Goal: Task Accomplishment & Management: Complete application form

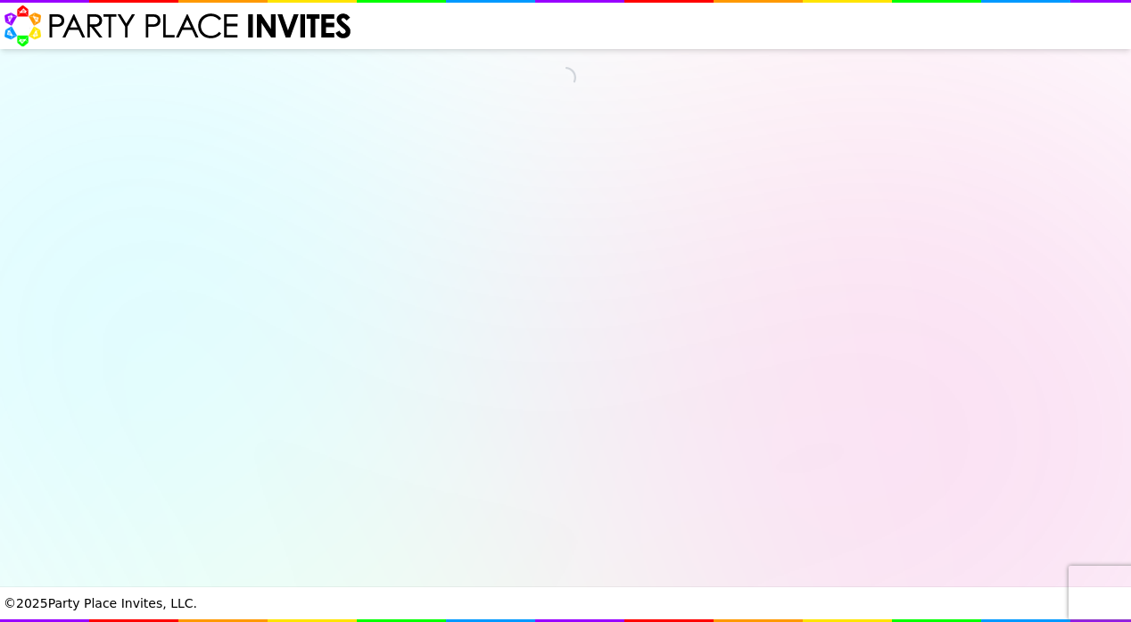
select select "540260"
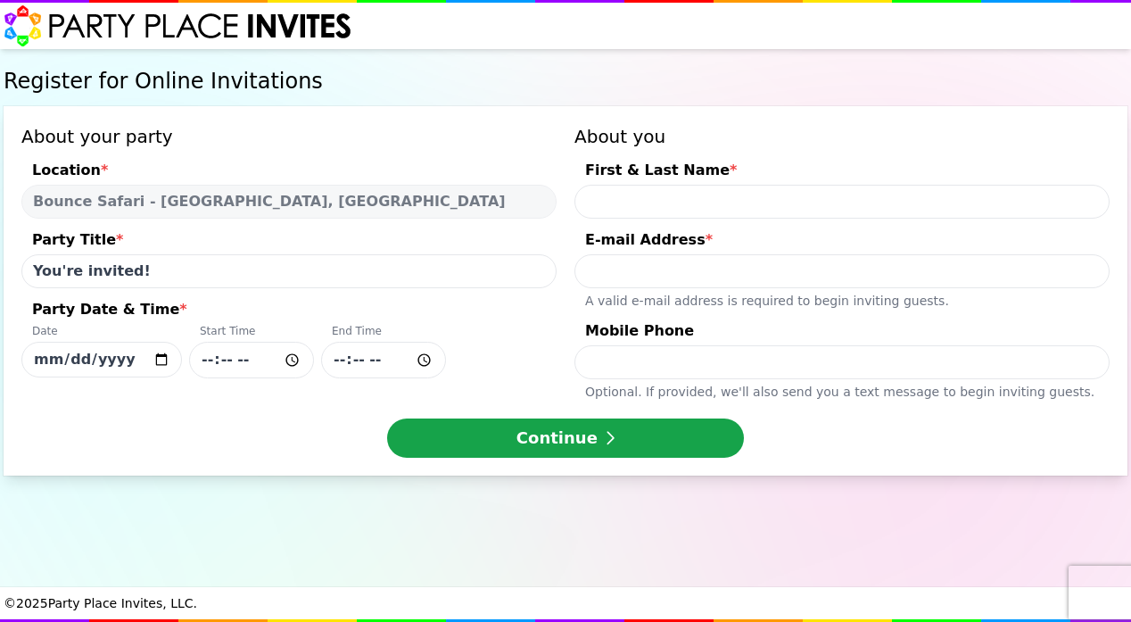
click at [146, 272] on input "You're invited!" at bounding box center [288, 271] width 535 height 34
type input "You're invited to [PERSON_NAME]'s 4TH Birthday [PERSON_NAME]"
click at [95, 359] on input "[DATE]" at bounding box center [101, 360] width 161 height 36
type input "[DATE]"
click at [231, 361] on input "Party Date & Time * Date [DATE] Start Time End Time" at bounding box center [251, 360] width 125 height 37
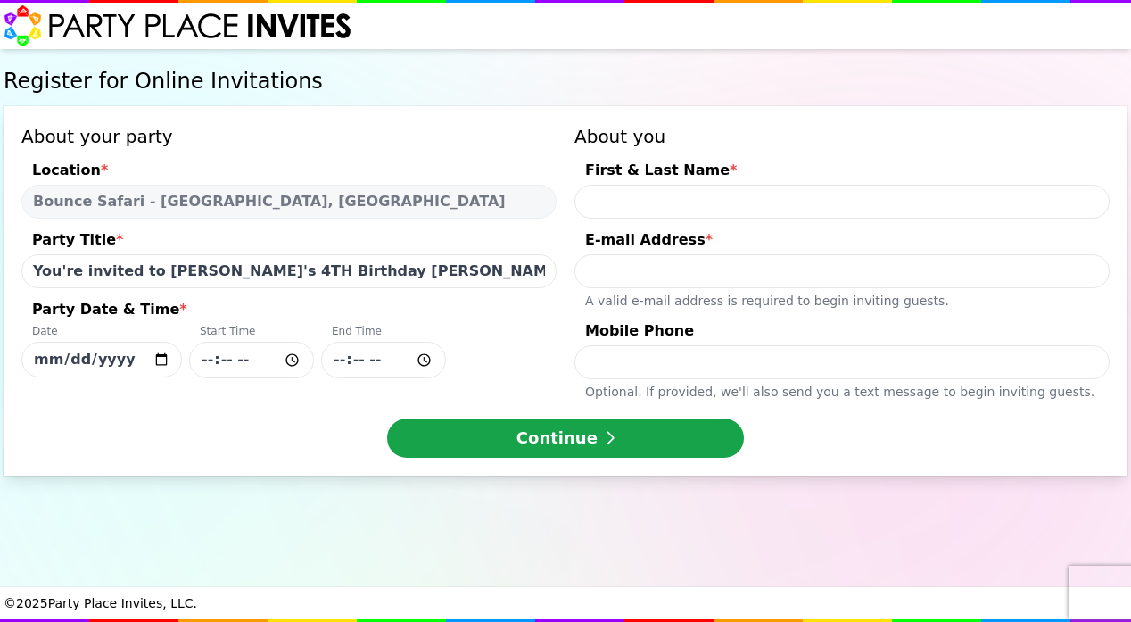
click at [380, 358] on input "Party Date & Time * Date [DATE] Start Time End Time" at bounding box center [383, 360] width 125 height 37
click at [344, 360] on input "Party Date & Time * Date [DATE] Start Time End Time" at bounding box center [383, 360] width 125 height 37
click at [1098, 199] on input "First & Last Name *" at bounding box center [842, 202] width 535 height 34
click at [1087, 201] on input "First & Last Name *" at bounding box center [842, 202] width 535 height 34
type input "[PERSON_NAME]"
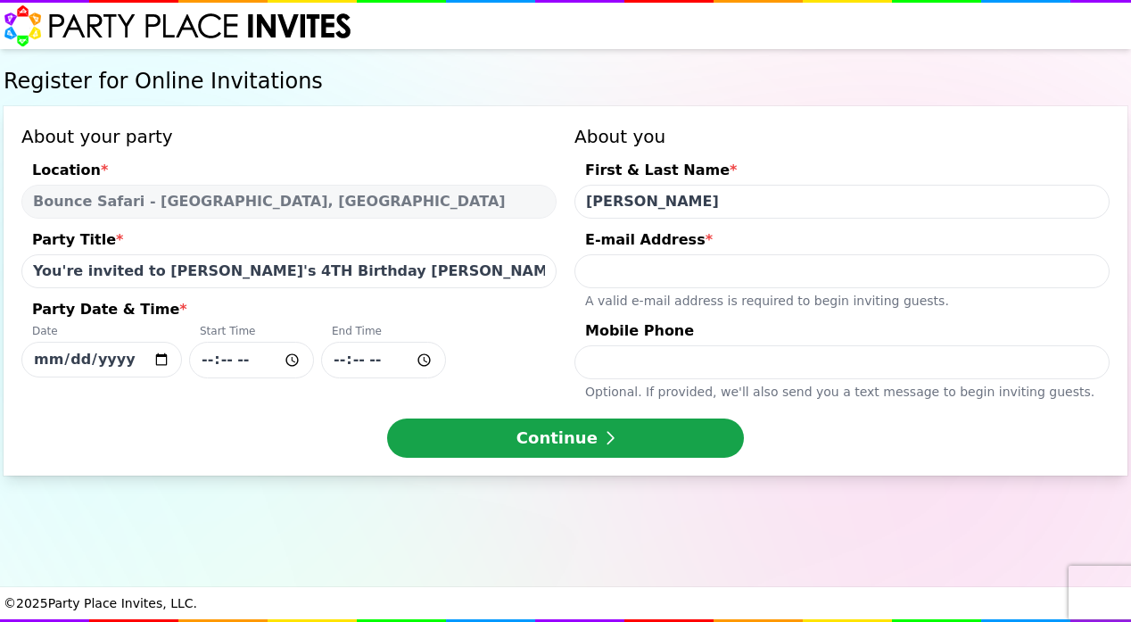
type input "[EMAIL_ADDRESS][DOMAIN_NAME]"
type input "2019278920"
type input "[PERSON_NAME]"
drag, startPoint x: 763, startPoint y: 268, endPoint x: 546, endPoint y: 280, distance: 217.2
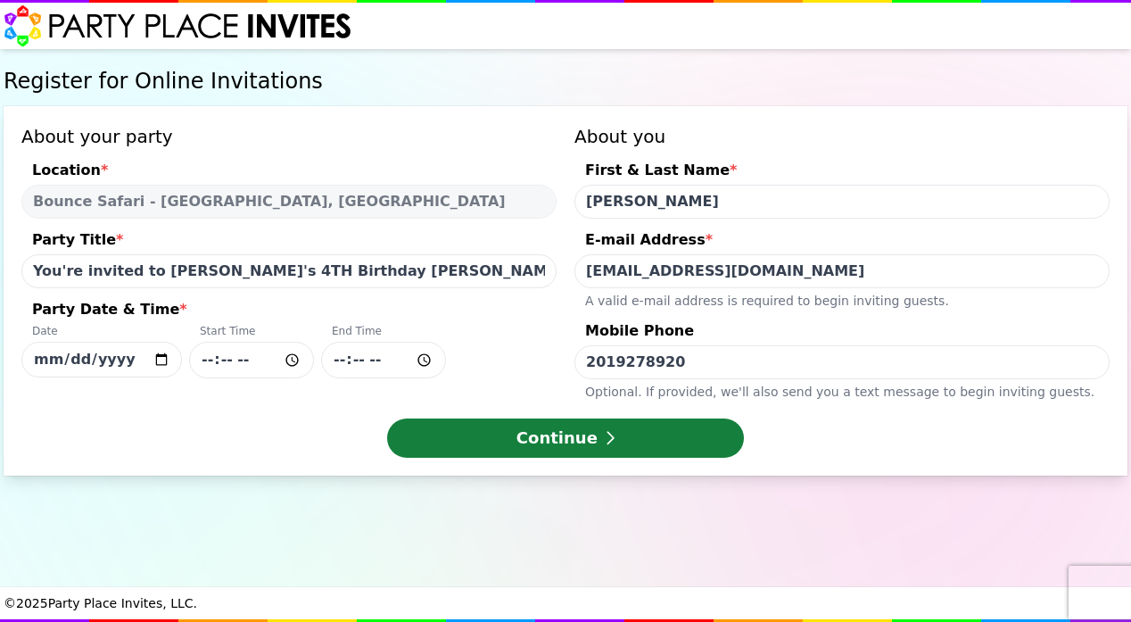
type input "[EMAIL_ADDRESS][DOMAIN_NAME]"
click at [565, 439] on button "Continue" at bounding box center [565, 437] width 357 height 39
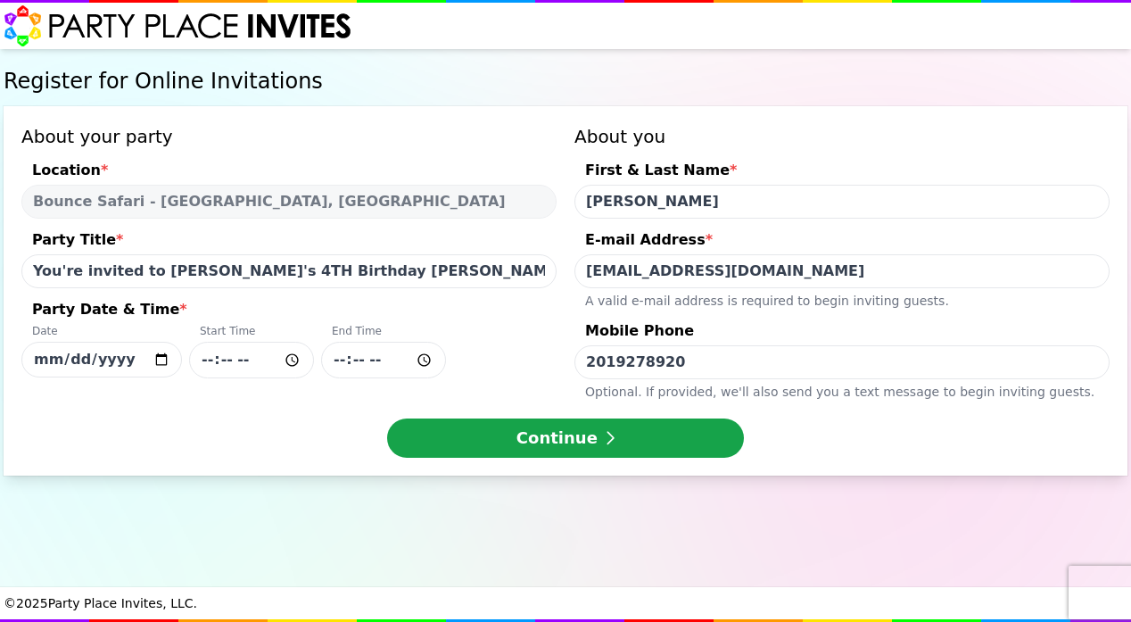
click at [367, 362] on input "Party Date & Time * Date [DATE] Start Time End Time" at bounding box center [383, 360] width 125 height 37
click at [392, 362] on input "Party Date & Time * Date [DATE] Start Time End Time" at bounding box center [383, 360] width 125 height 37
click at [363, 362] on input "Party Date & Time * Date [DATE] Start Time End Time" at bounding box center [383, 360] width 125 height 37
click at [384, 360] on input "Party Date & Time * Date [DATE] Start Time End Time" at bounding box center [383, 360] width 125 height 37
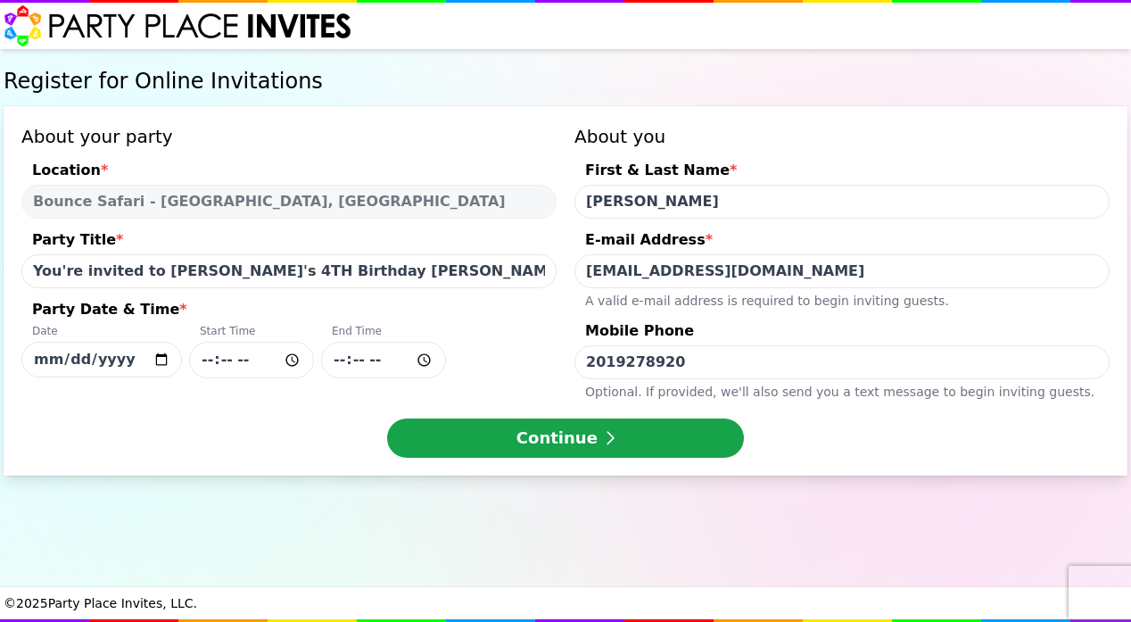
click at [566, 438] on button "Continue" at bounding box center [565, 437] width 357 height 39
click at [391, 363] on input "Party Date & Time * Date [DATE] Start Time End Time" at bounding box center [383, 360] width 125 height 37
type input "14:30"
click at [205, 364] on input "Party Date & Time * Date [DATE] Start Time End Time 14:30" at bounding box center [251, 360] width 125 height 37
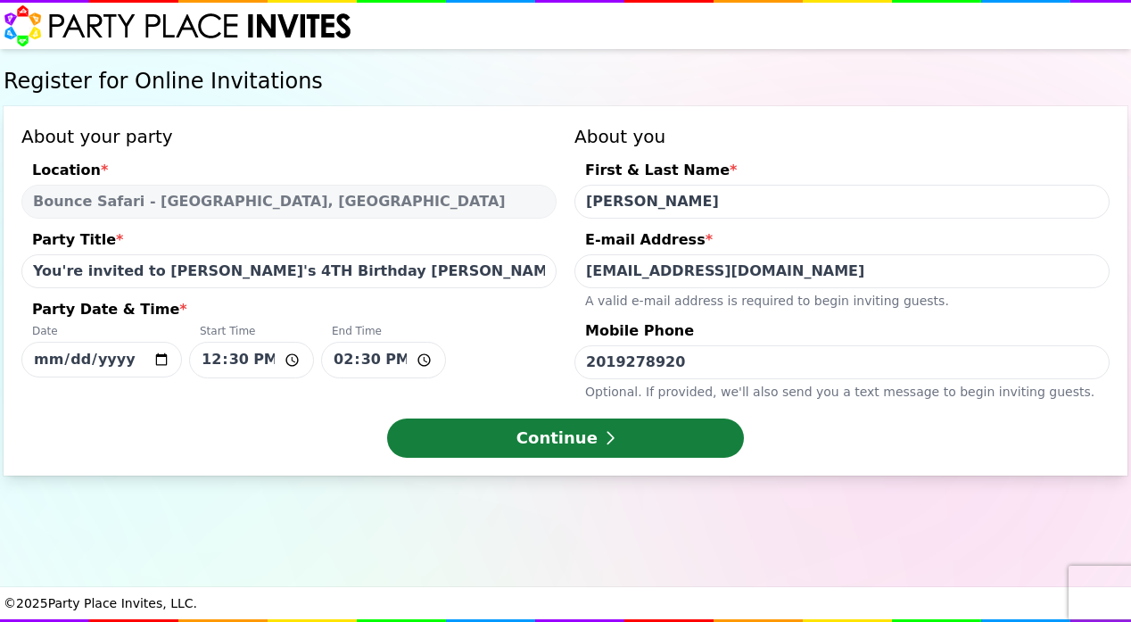
type input "12:30"
click at [524, 440] on button "Continue" at bounding box center [565, 437] width 357 height 39
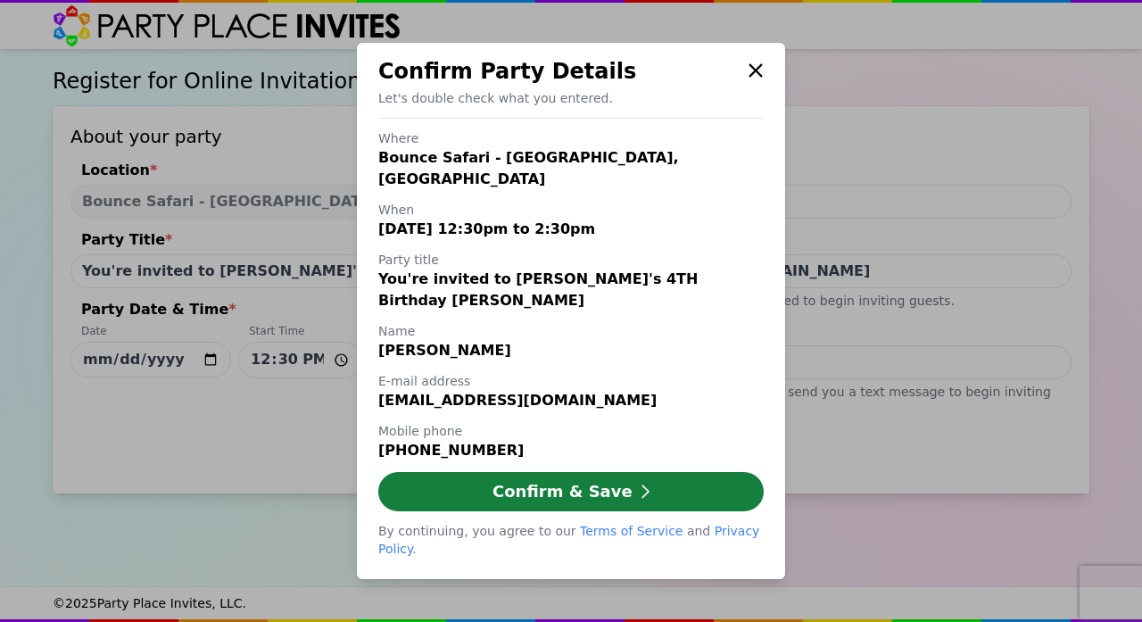
click at [537, 479] on button "Confirm & Save" at bounding box center [570, 491] width 385 height 39
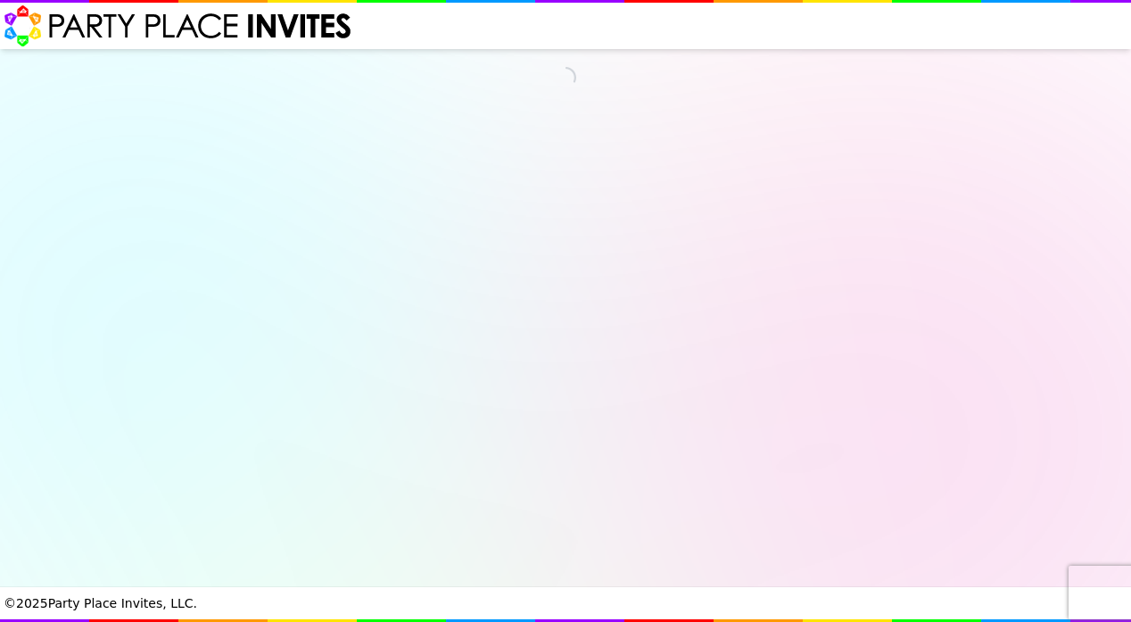
select select "540260"
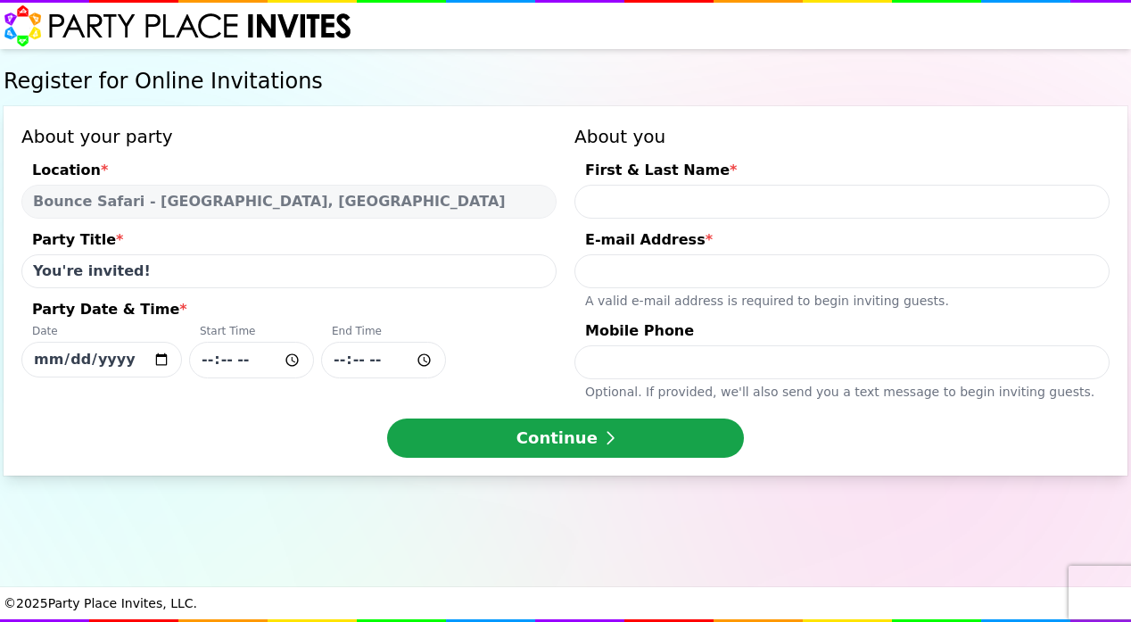
drag, startPoint x: 142, startPoint y: 272, endPoint x: 0, endPoint y: 277, distance: 141.9
click at [0, 275] on div "Register for Online Invitations About your party Location * Bounce Safari - [GE…" at bounding box center [565, 318] width 1131 height 538
click at [93, 276] on input "[PERSON_NAME]'s $th Birthday [PERSON_NAME]" at bounding box center [288, 271] width 535 height 34
type input "[PERSON_NAME]'s 4th Birthday Bash"
click at [207, 361] on input "Party Date & Time * Date [DATE] Start Time End Time" at bounding box center [251, 360] width 125 height 37
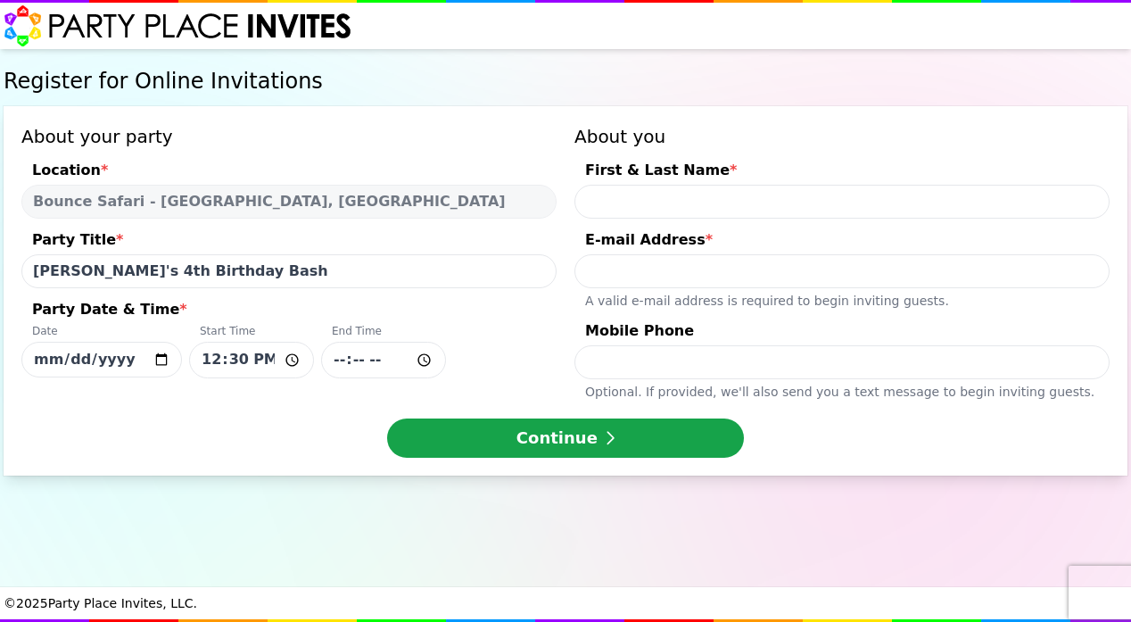
type input "12:30"
type input "14:30"
type input "[PERSON_NAME]"
click at [825, 271] on input "alopez" at bounding box center [842, 271] width 535 height 34
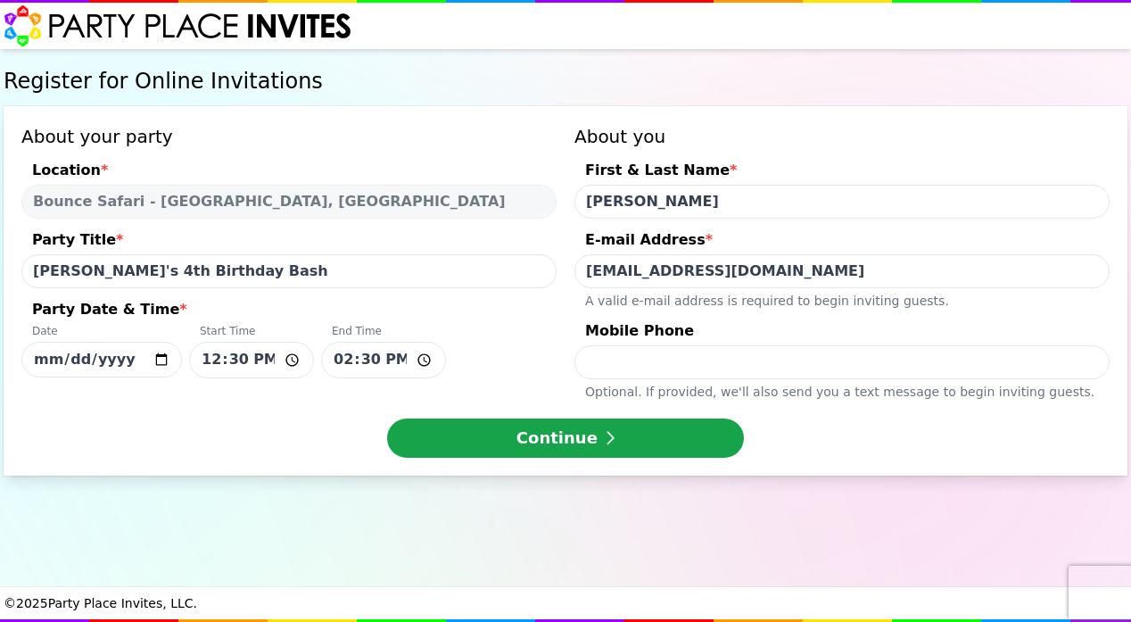
type input "[EMAIL_ADDRESS][DOMAIN_NAME]"
type input "2019278920"
click at [847, 471] on div "About your party Location * Bounce Safari - [GEOGRAPHIC_DATA], [GEOGRAPHIC_DATA…" at bounding box center [566, 290] width 1124 height 369
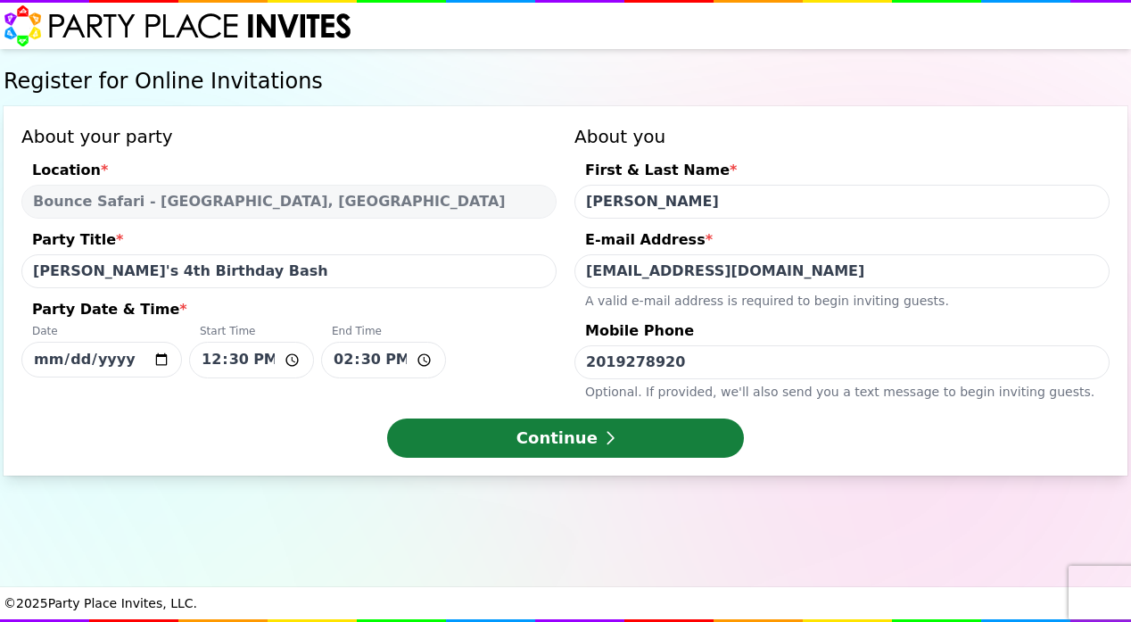
click at [591, 441] on button "Continue" at bounding box center [565, 437] width 357 height 39
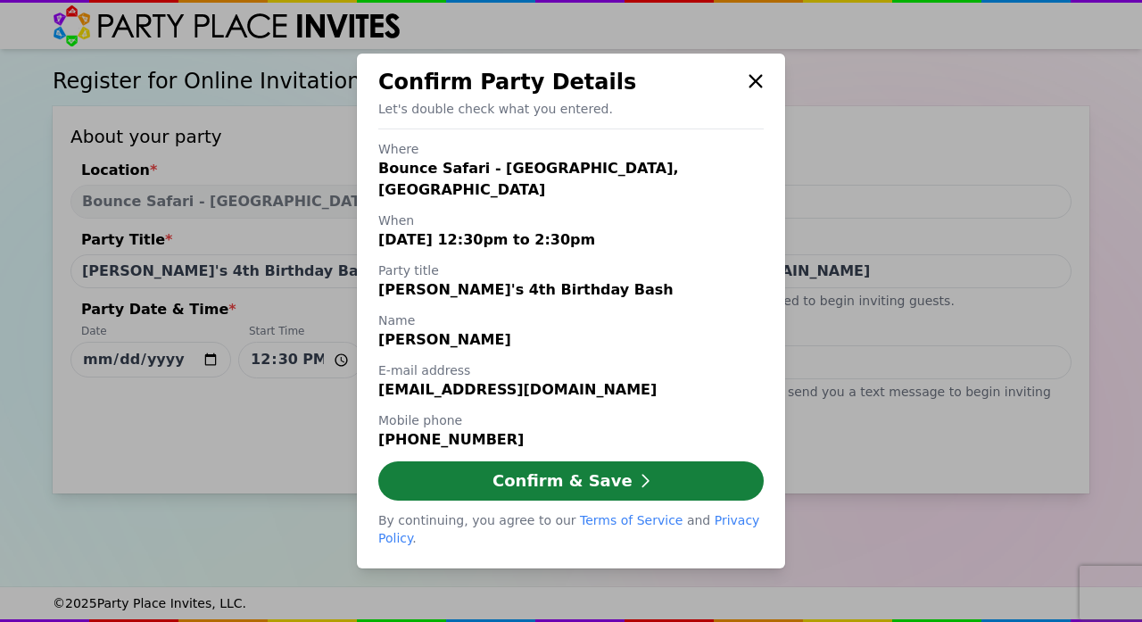
click at [567, 475] on button "Confirm & Save" at bounding box center [570, 480] width 385 height 39
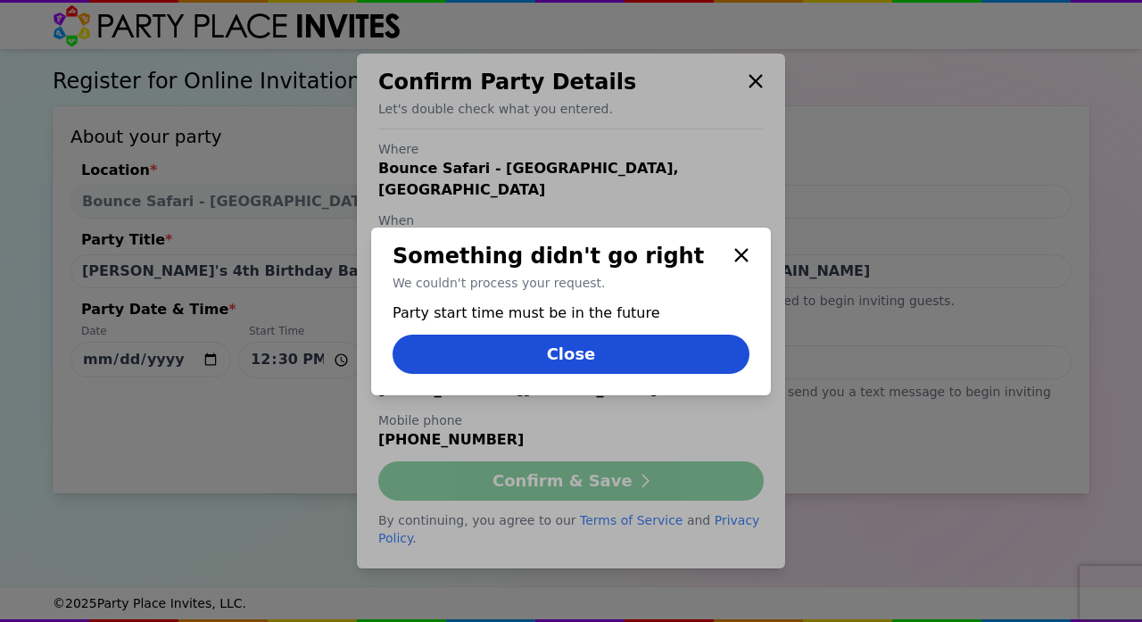
click at [524, 354] on button "Close" at bounding box center [571, 354] width 357 height 39
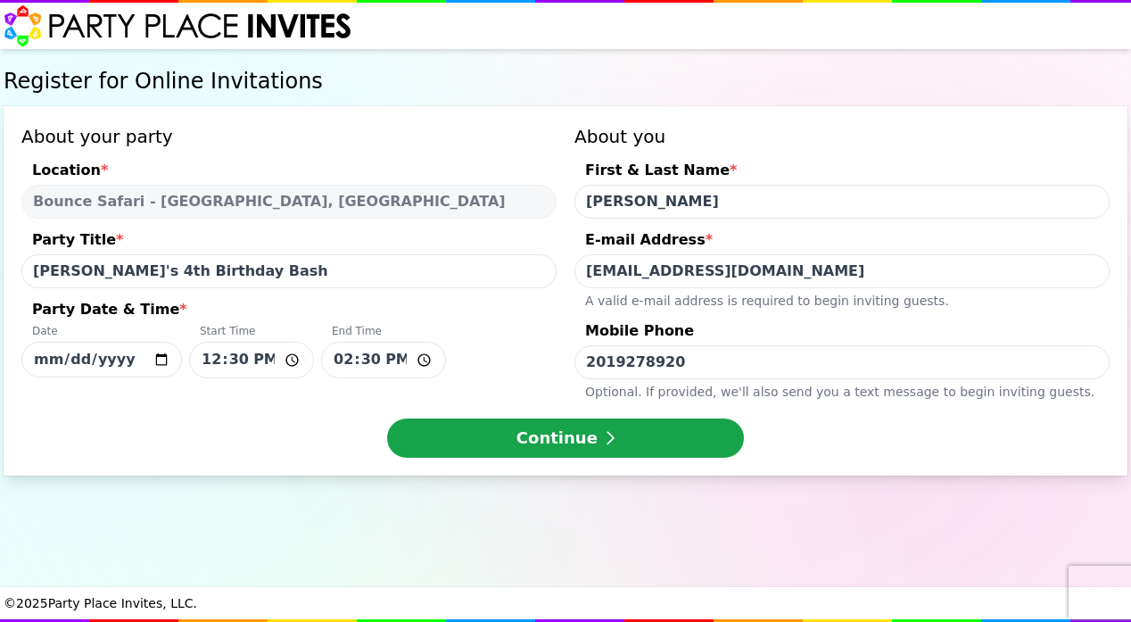
click at [124, 362] on input "[DATE]" at bounding box center [101, 360] width 161 height 36
type input "[DATE]"
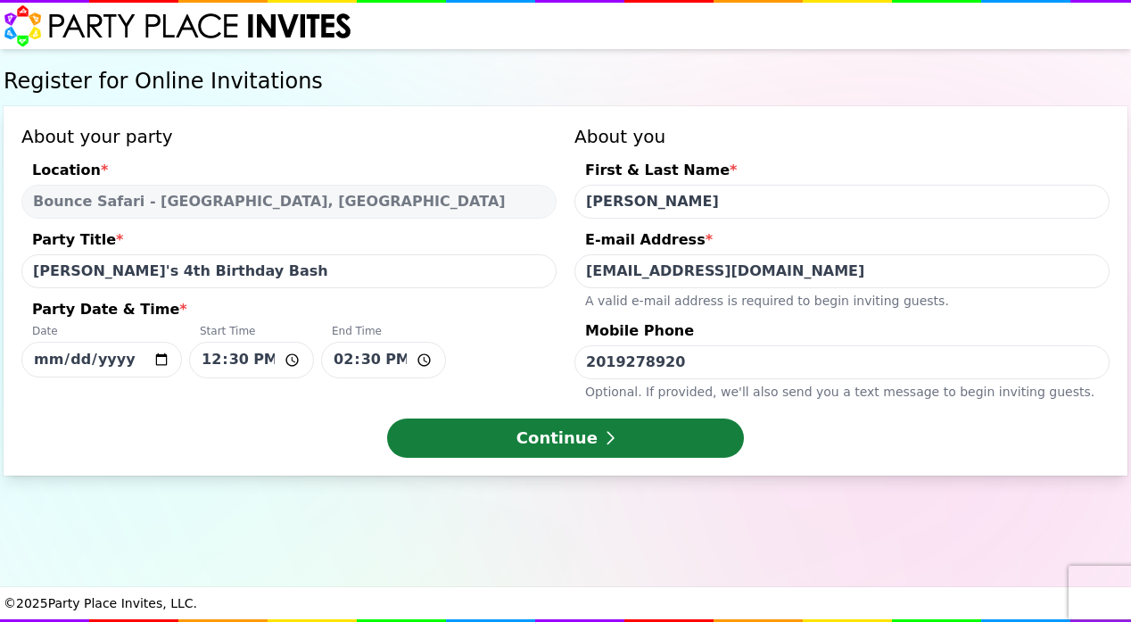
click at [490, 439] on button "Continue" at bounding box center [565, 437] width 357 height 39
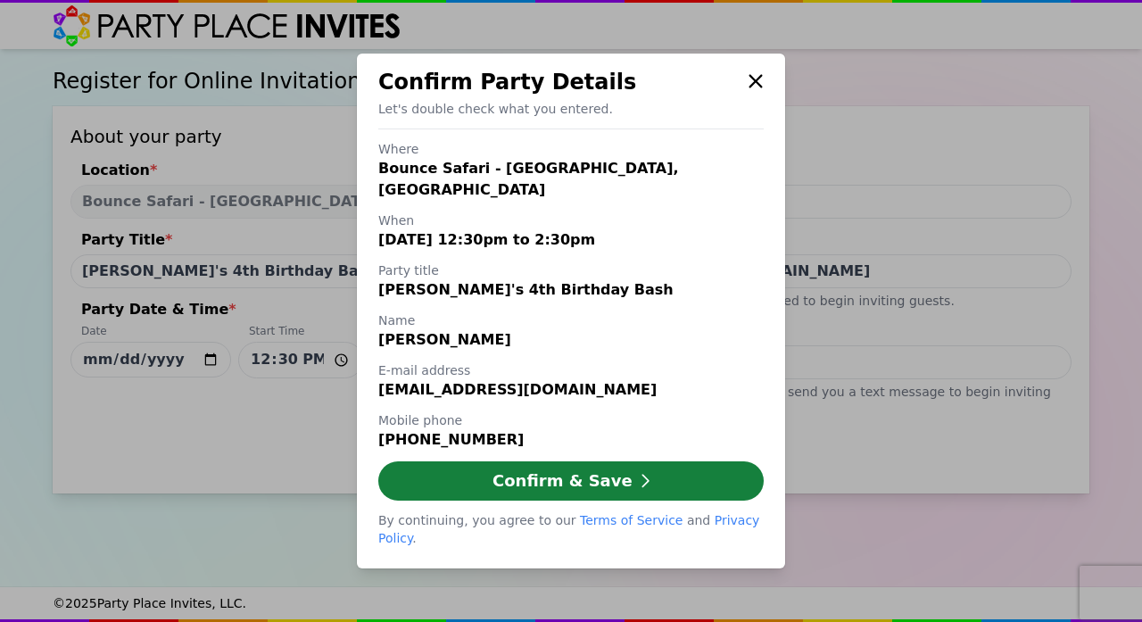
click at [534, 476] on button "Confirm & Save" at bounding box center [570, 480] width 385 height 39
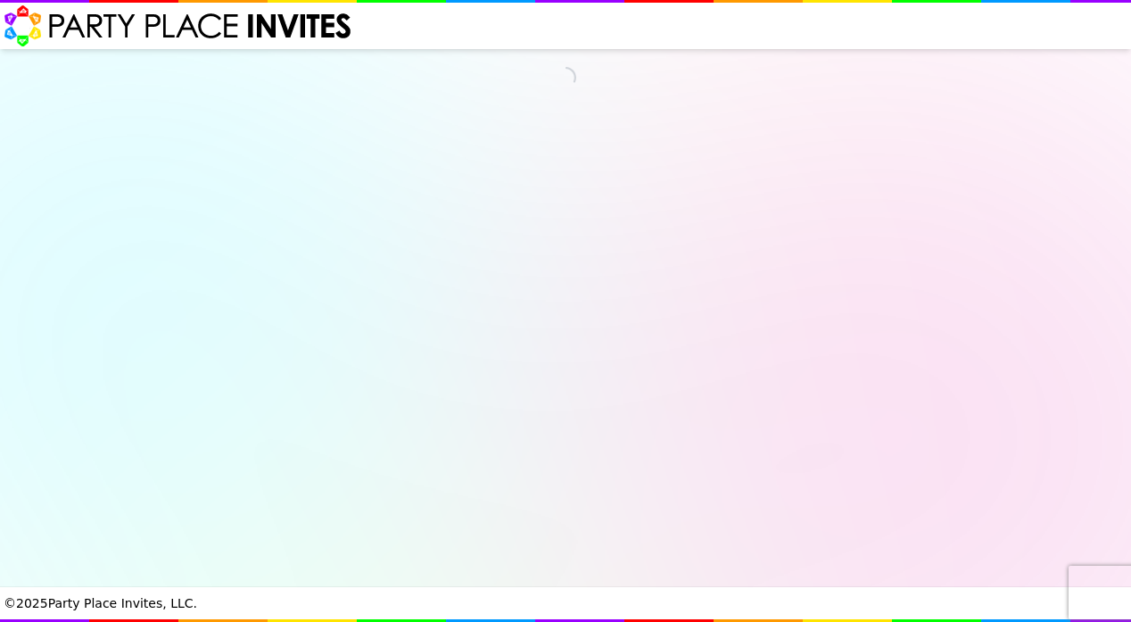
select select "540260"
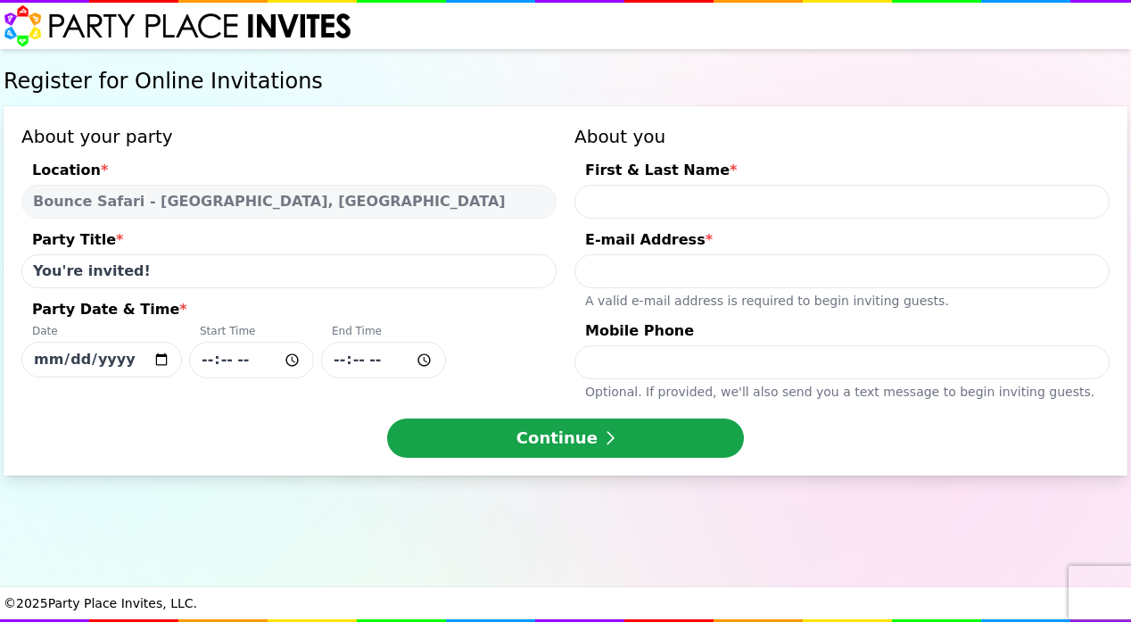
drag, startPoint x: 149, startPoint y: 269, endPoint x: 0, endPoint y: 284, distance: 149.7
click at [0, 284] on div "Register for Online Invitations About your party Location * Bounce Safari - [GE…" at bounding box center [565, 318] width 1131 height 538
drag, startPoint x: 153, startPoint y: 272, endPoint x: 12, endPoint y: 273, distance: 141.9
click at [12, 273] on div "About your party Location * Bounce Safari - [GEOGRAPHIC_DATA], [GEOGRAPHIC_DATA…" at bounding box center [566, 290] width 1124 height 369
type input "[PERSON_NAME]'s 4th Birthday Bash"
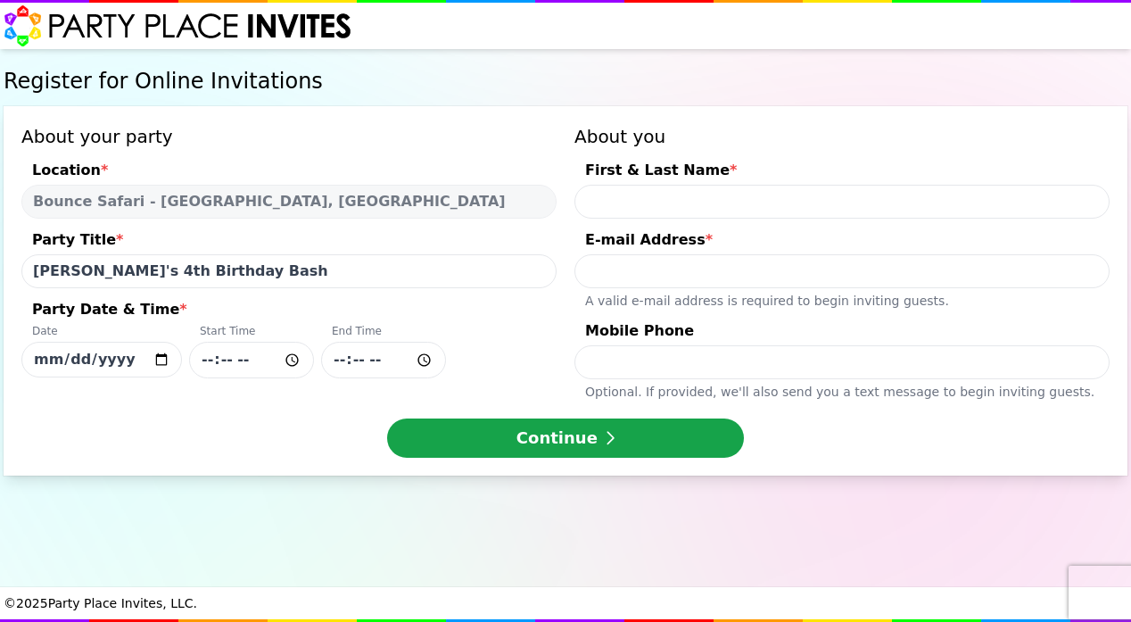
click at [72, 357] on input "[DATE]" at bounding box center [101, 360] width 161 height 36
type input "[DATE]"
click at [214, 359] on input "Party Date & Time * Date [DATE] Start Time End Time" at bounding box center [251, 360] width 125 height 37
type input "12:30"
type input "14:30"
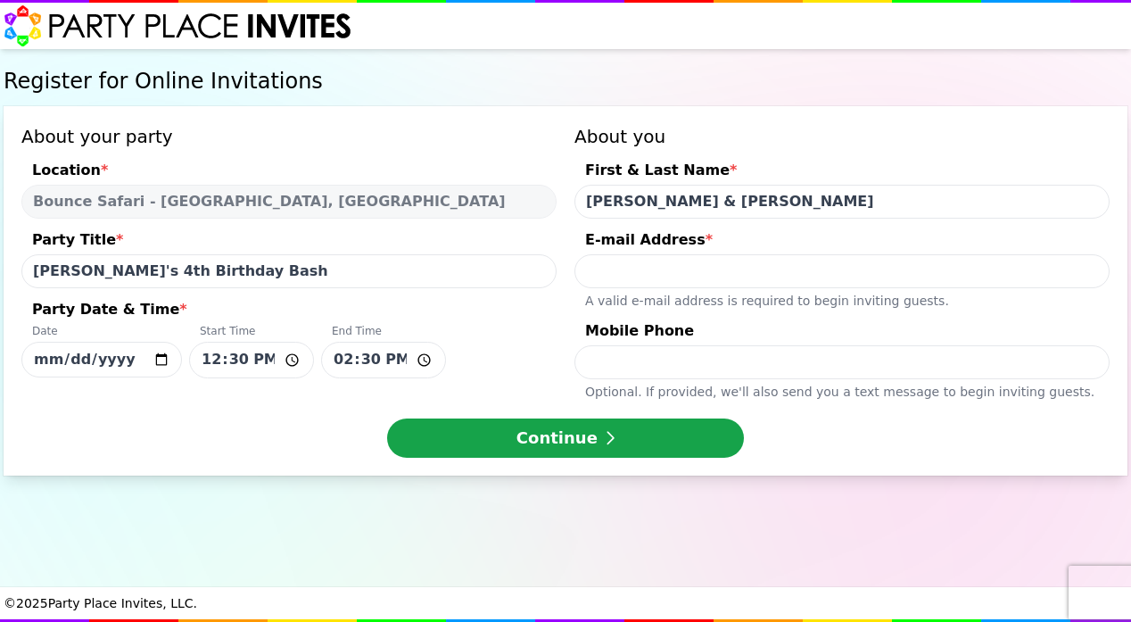
click at [521, 201] on div "About your party Location * Bounce Safari - [GEOGRAPHIC_DATA], [GEOGRAPHIC_DATA…" at bounding box center [565, 262] width 1089 height 277
type input "[PERSON_NAME] Family"
type input "[EMAIL_ADDRESS][DOMAIN_NAME]"
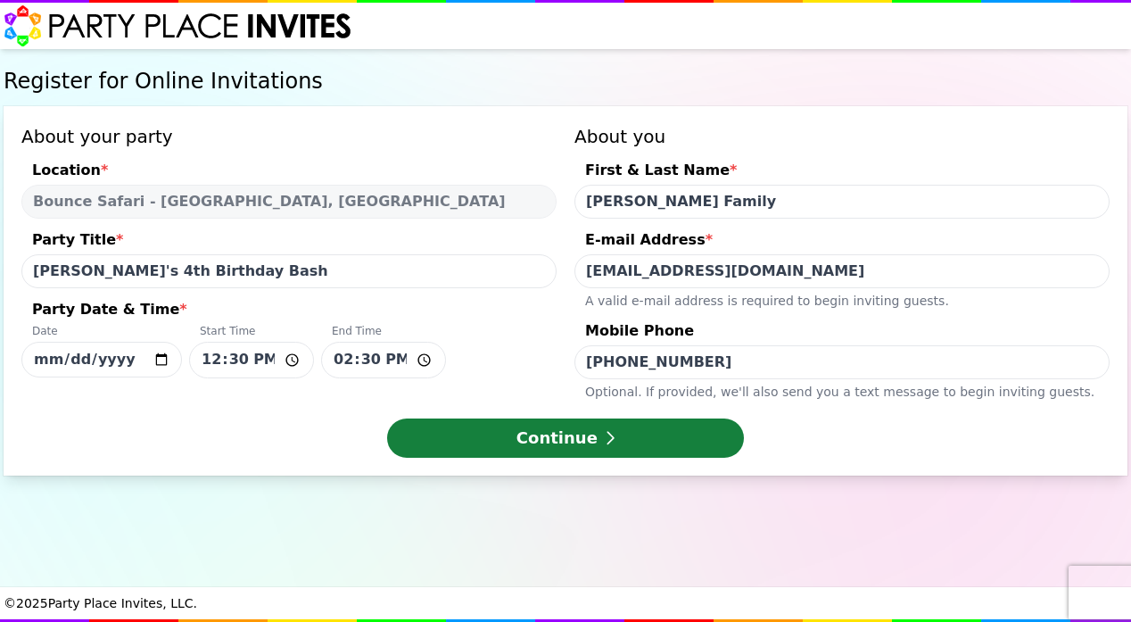
type input "[PHONE_NUMBER]"
click at [561, 431] on button "Continue" at bounding box center [565, 437] width 357 height 39
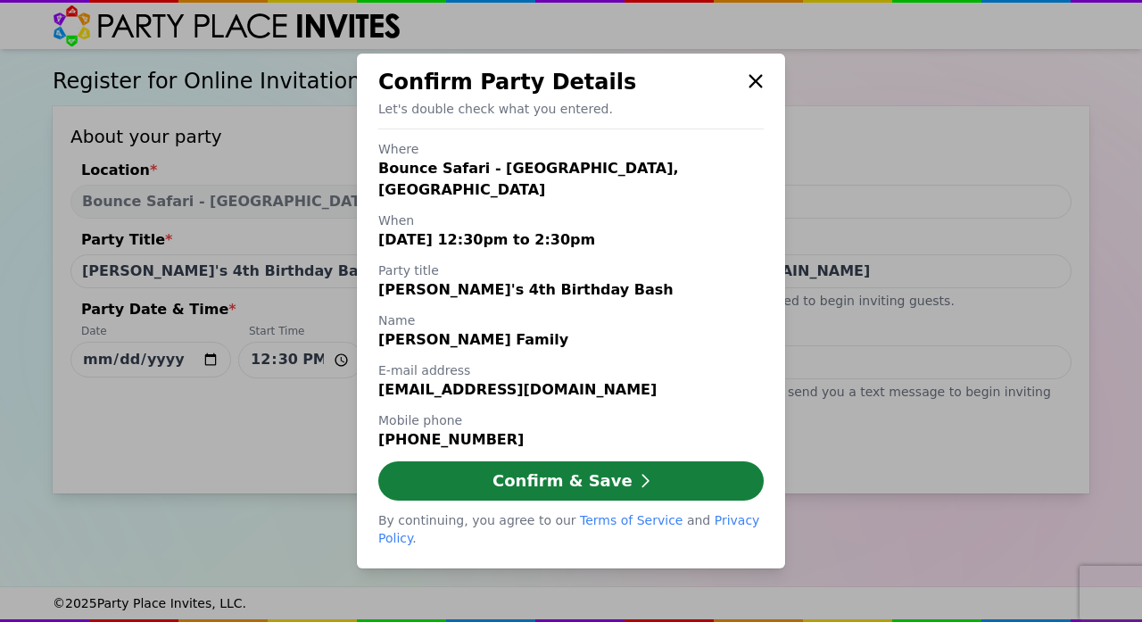
click at [551, 476] on button "Confirm & Save" at bounding box center [570, 480] width 385 height 39
